Goal: Task Accomplishment & Management: Use online tool/utility

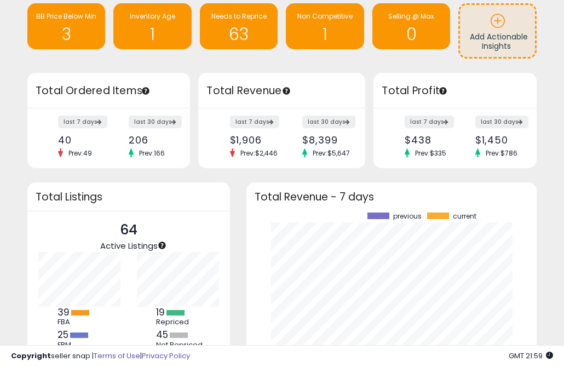
scroll to position [5, 0]
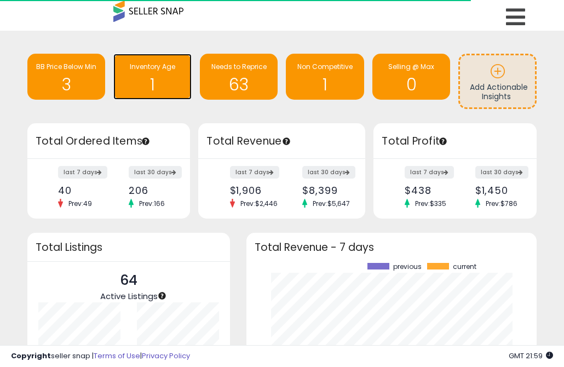
click at [145, 85] on h1 "1" at bounding box center [152, 85] width 67 height 18
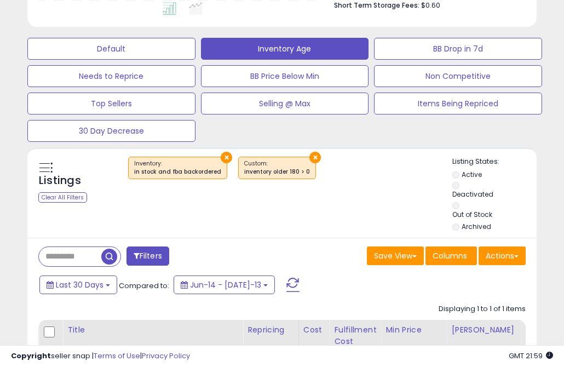
scroll to position [469, 0]
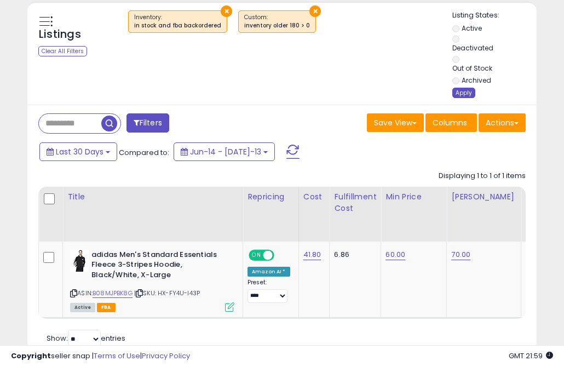
click at [465, 95] on div "Apply" at bounding box center [464, 93] width 23 height 10
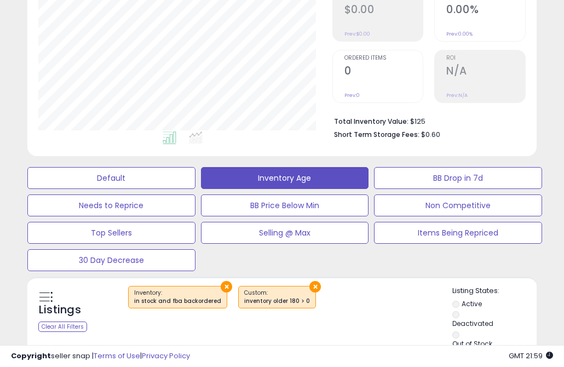
scroll to position [0, 0]
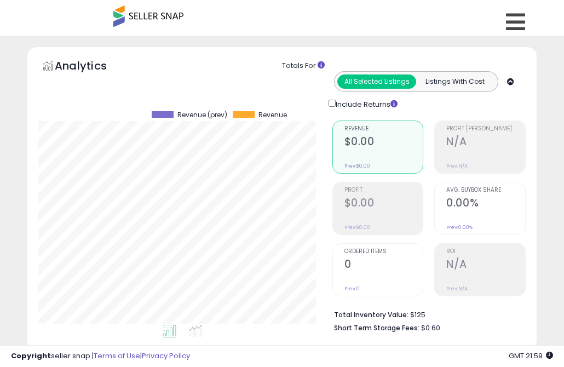
click at [141, 19] on span at bounding box center [148, 15] width 70 height 21
drag, startPoint x: 141, startPoint y: 19, endPoint x: 119, endPoint y: 18, distance: 21.9
click at [141, 19] on span at bounding box center [148, 15] width 70 height 21
click at [512, 25] on icon at bounding box center [515, 22] width 19 height 22
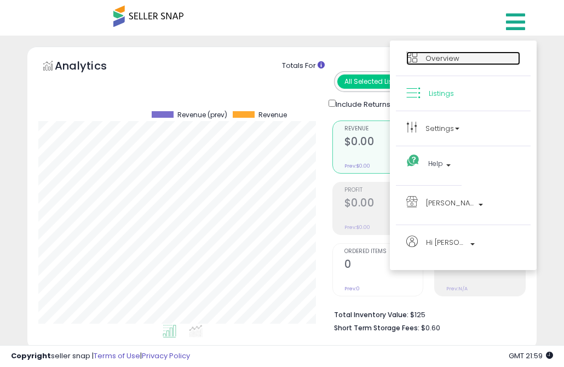
click at [446, 60] on span "Overview" at bounding box center [443, 58] width 34 height 10
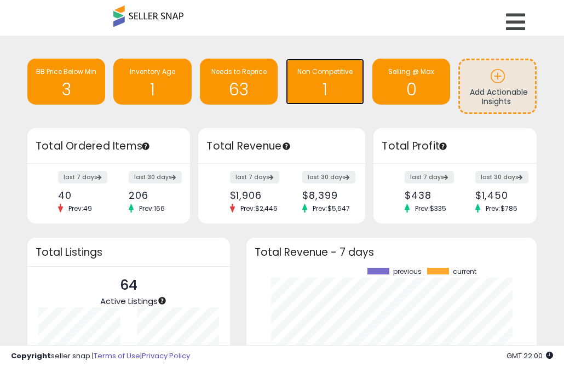
click at [319, 86] on h1 "1" at bounding box center [325, 90] width 67 height 18
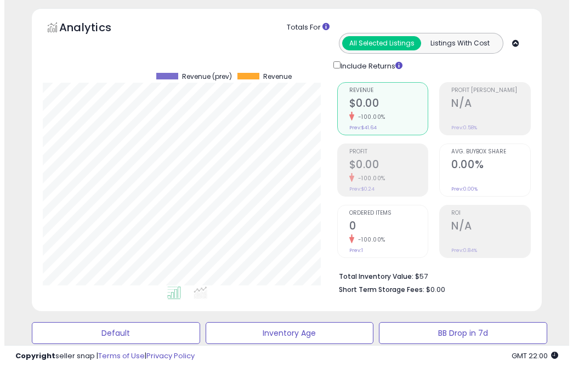
scroll to position [292, 0]
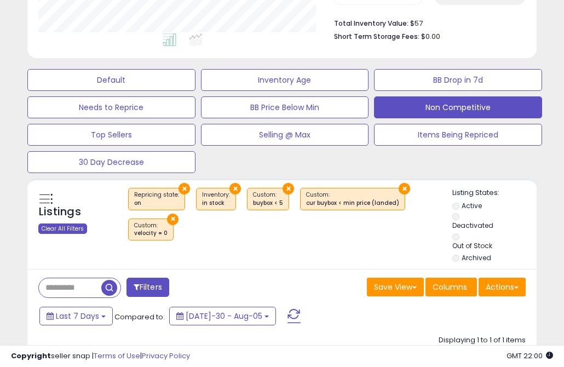
click at [56, 229] on div "Clear All Filters" at bounding box center [62, 229] width 49 height 10
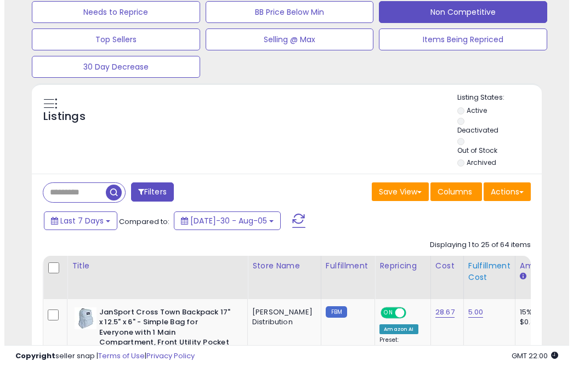
scroll to position [407, 0]
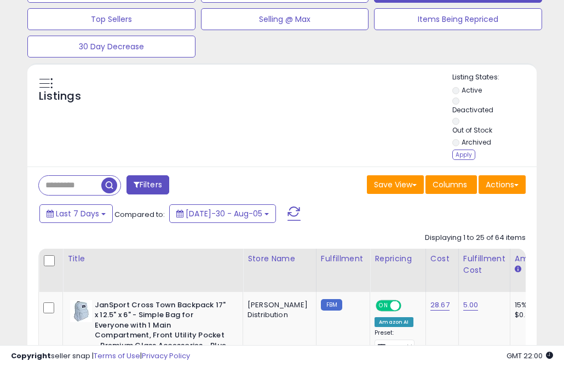
drag, startPoint x: 461, startPoint y: 153, endPoint x: 444, endPoint y: 179, distance: 30.6
click at [461, 153] on div "Apply" at bounding box center [464, 155] width 23 height 10
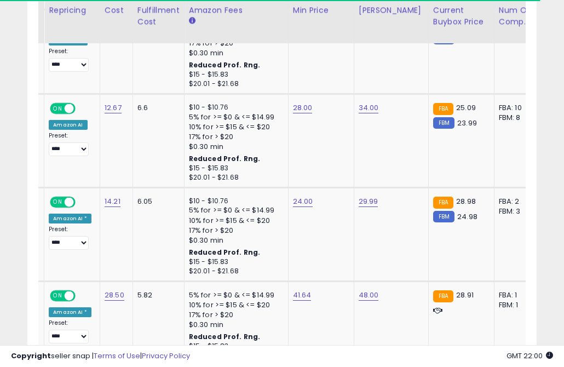
scroll to position [0, 0]
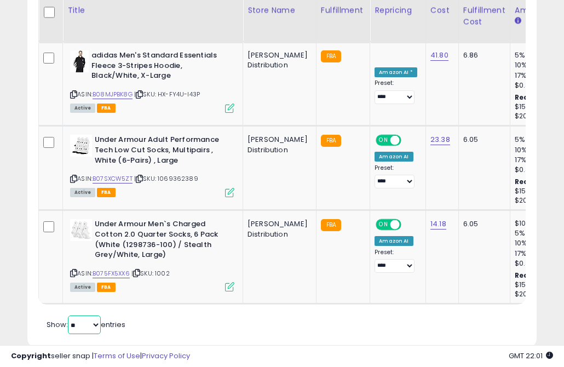
click at [92, 316] on select "** **" at bounding box center [84, 325] width 33 height 19
select select "**"
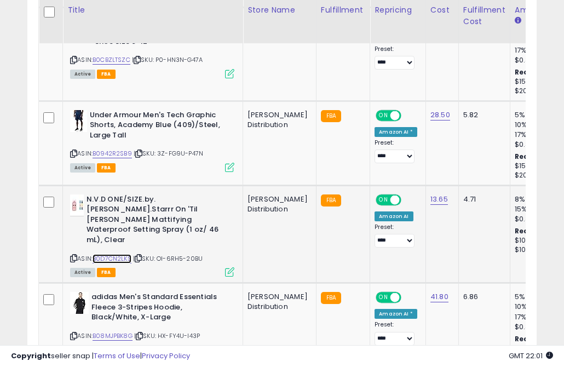
click at [118, 254] on link "B0D7CN2LKS" at bounding box center [112, 258] width 39 height 9
